Goal: Navigation & Orientation: Find specific page/section

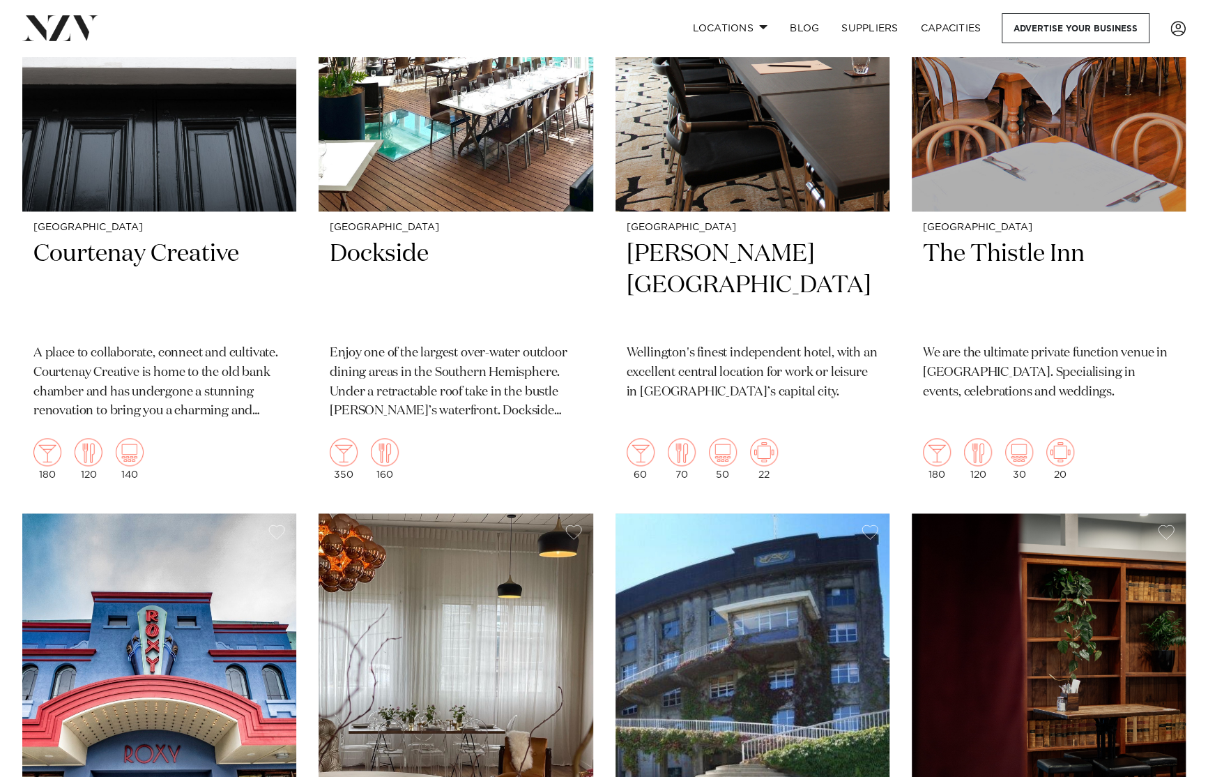
scroll to position [4719, 0]
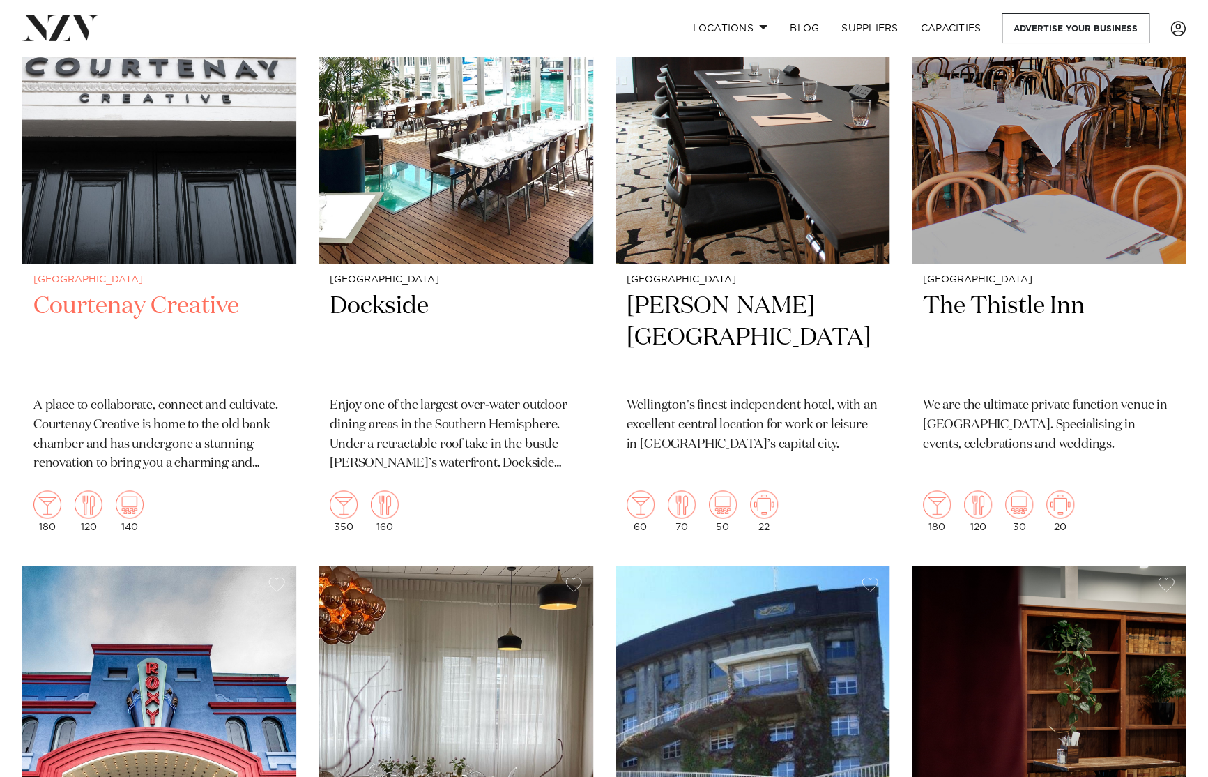
click at [92, 312] on h2 "Courtenay Creative" at bounding box center [159, 338] width 252 height 94
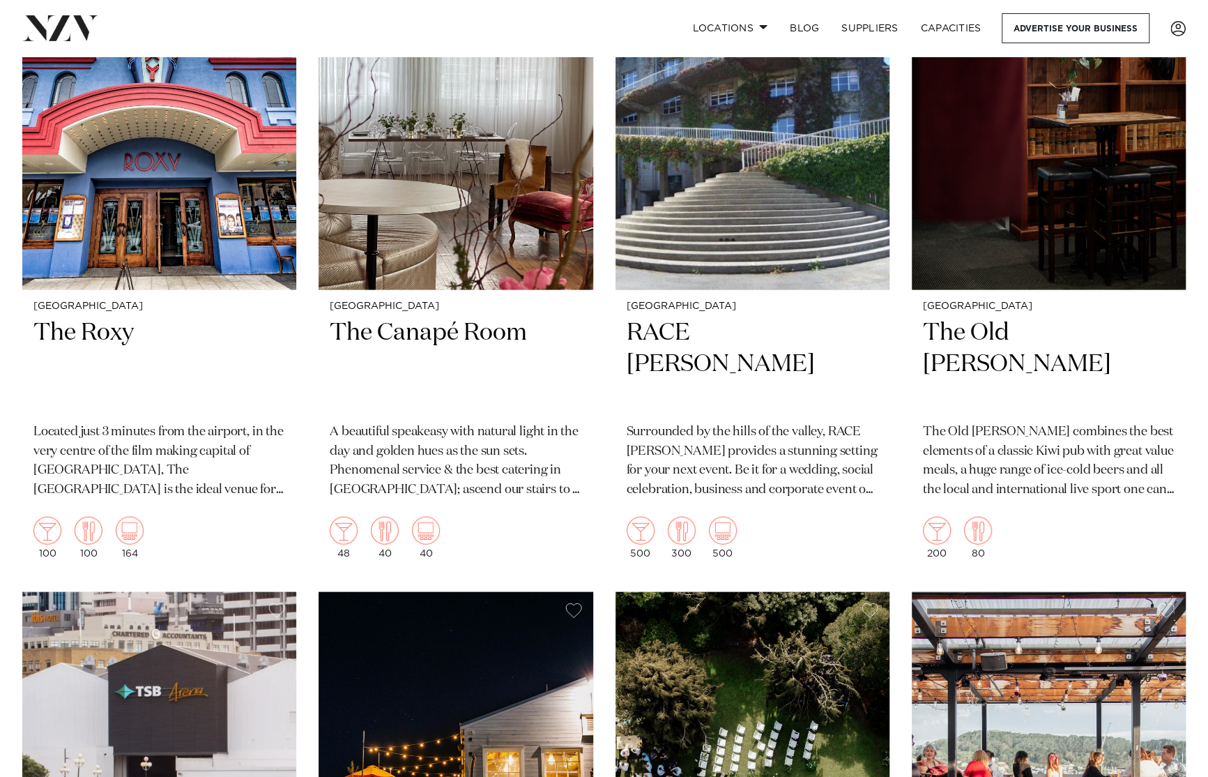
scroll to position [5395, 0]
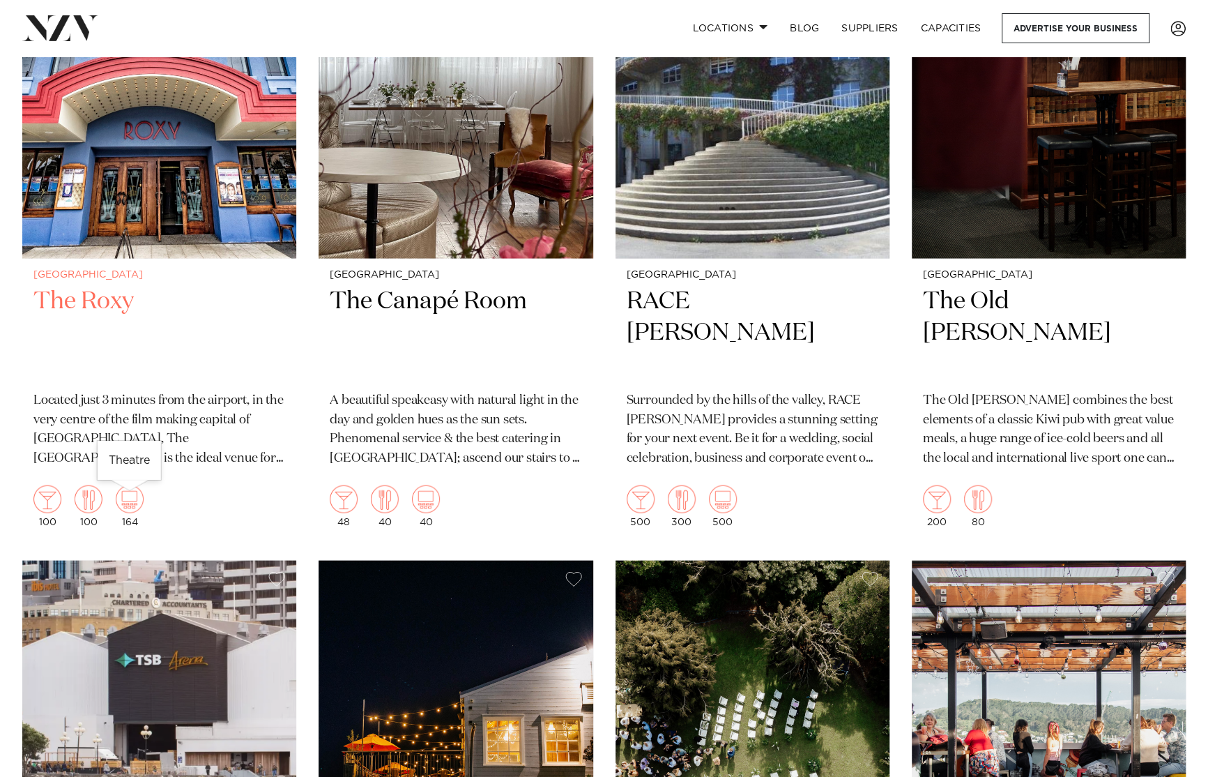
click at [129, 496] on img at bounding box center [130, 498] width 28 height 28
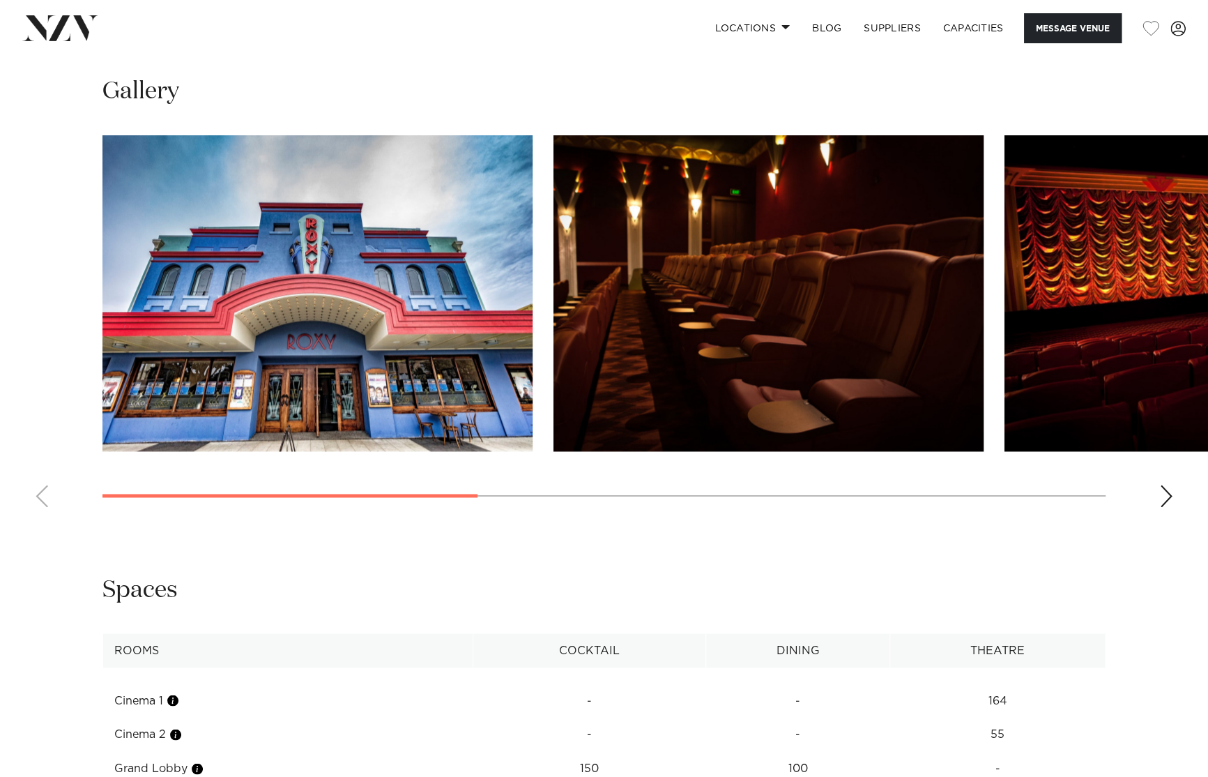
scroll to position [1464, 0]
